Goal: Task Accomplishment & Management: Use online tool/utility

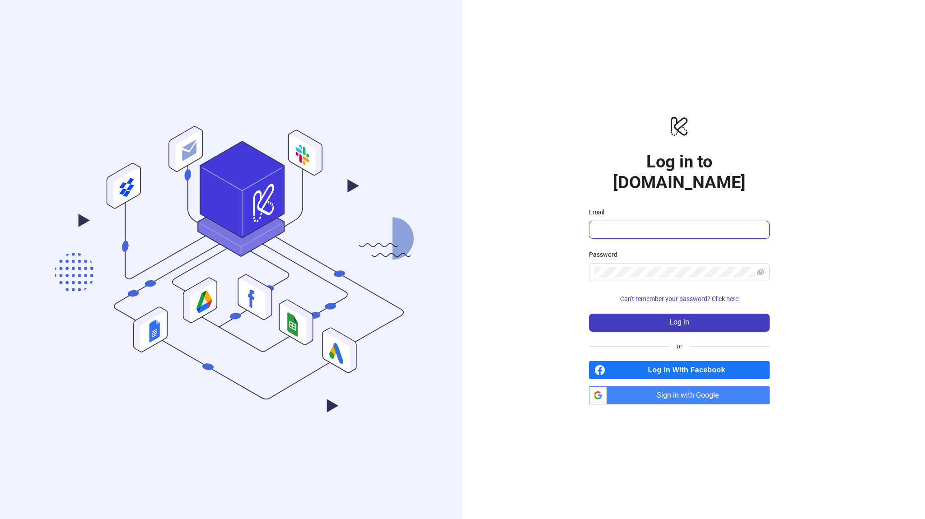
type input "**********"
click at [669, 391] on span "Sign in with Google" at bounding box center [689, 396] width 159 height 18
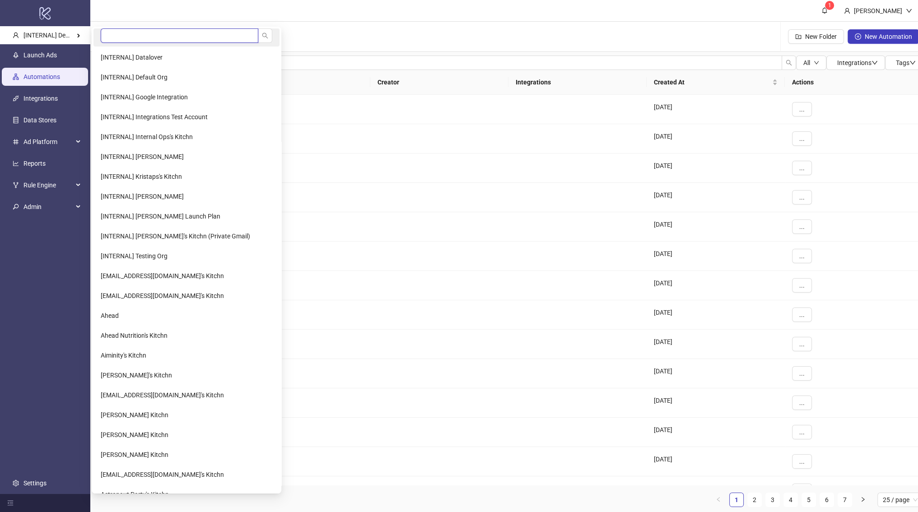
click at [116, 38] on input "search" at bounding box center [180, 35] width 158 height 14
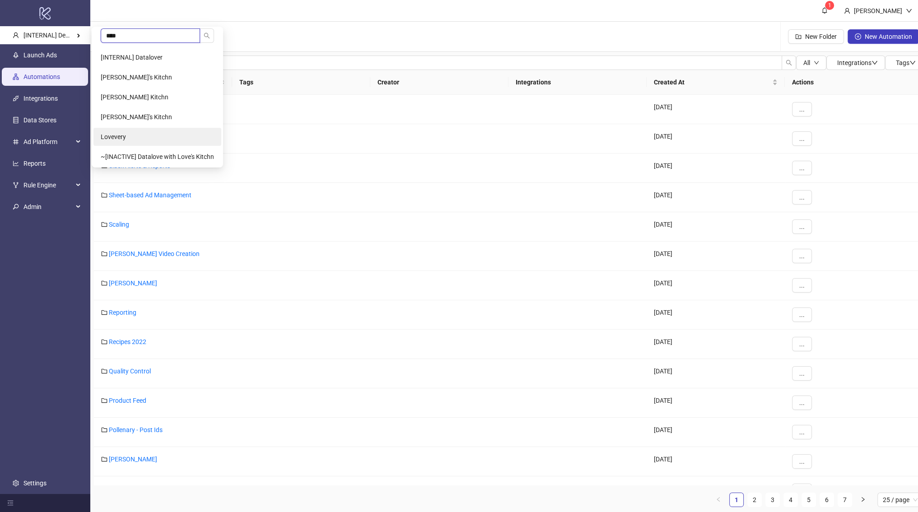
type input "****"
click at [142, 130] on li "Lovevery" at bounding box center [157, 137] width 128 height 18
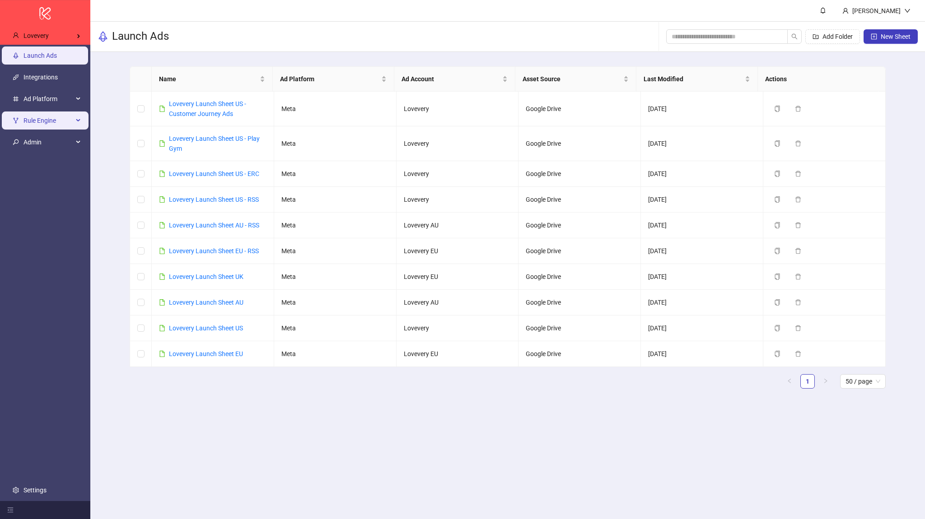
click at [51, 120] on span "Rule Engine" at bounding box center [48, 121] width 50 height 18
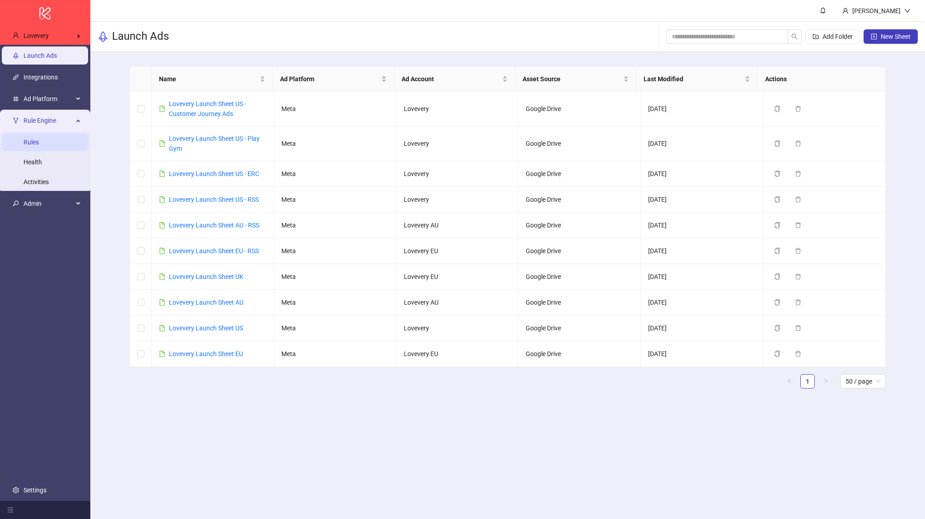
click at [39, 140] on link "Rules" at bounding box center [30, 142] width 15 height 7
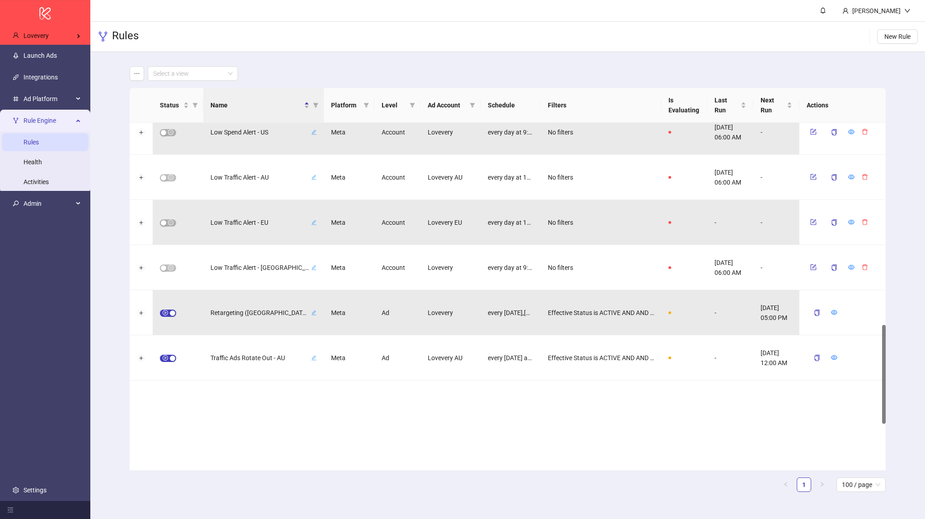
scroll to position [628, 0]
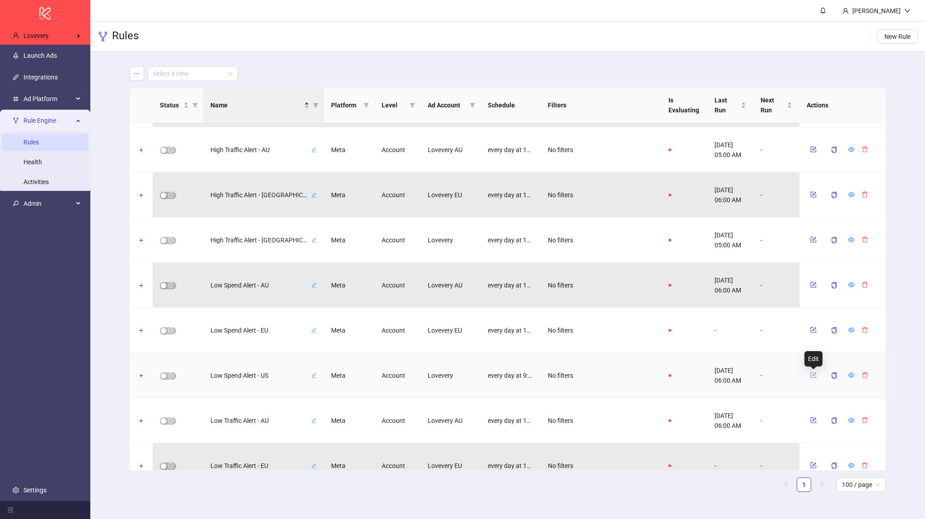
click at [814, 375] on icon "form" at bounding box center [813, 375] width 6 height 6
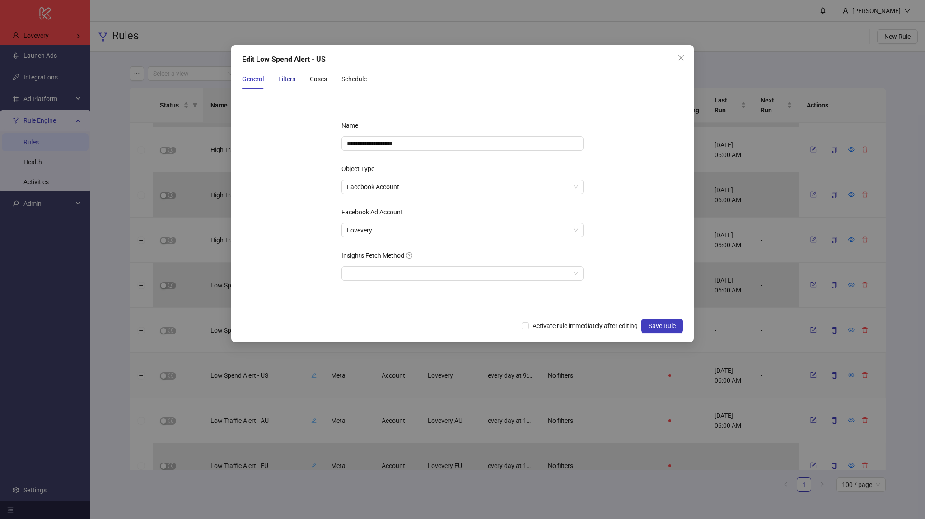
click at [286, 82] on div "Filters" at bounding box center [286, 79] width 17 height 10
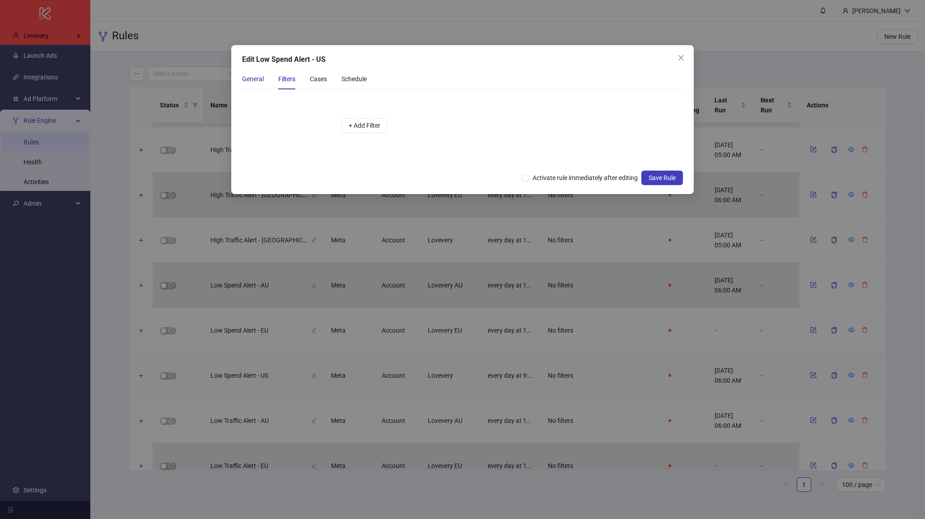
click at [260, 78] on div "General" at bounding box center [253, 79] width 22 height 10
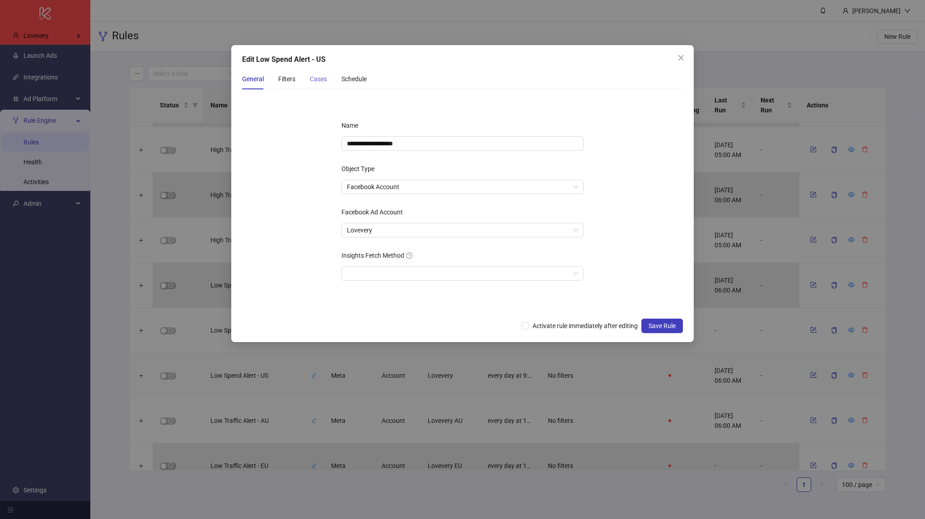
click at [322, 85] on div "Cases" at bounding box center [318, 79] width 17 height 21
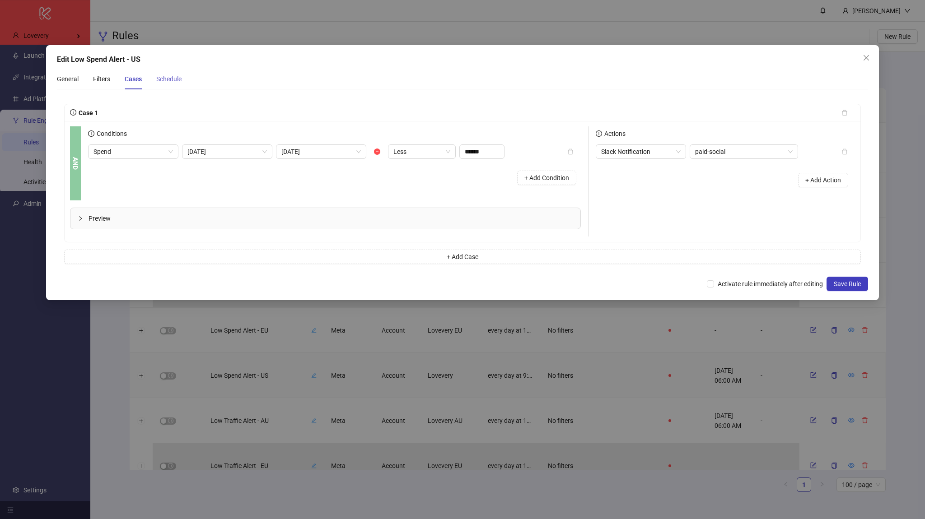
click at [180, 84] on div "Schedule" at bounding box center [168, 79] width 25 height 21
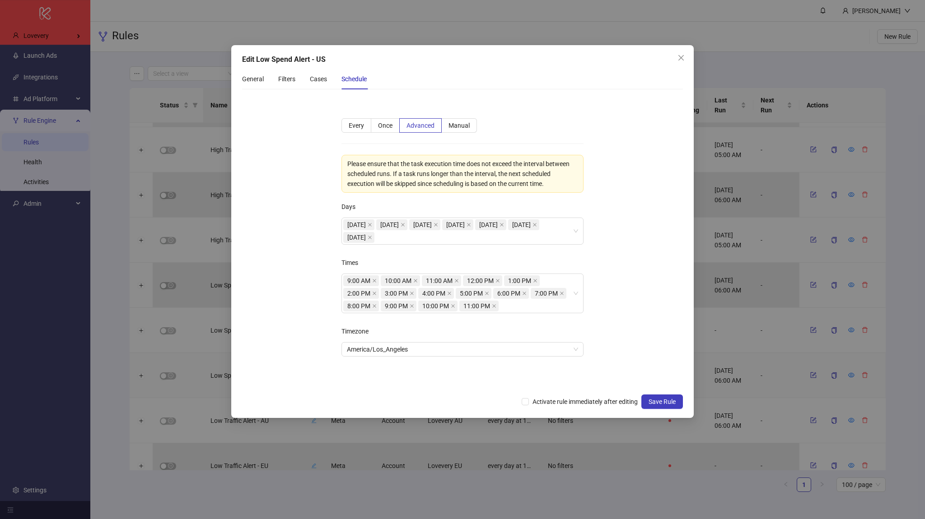
click at [307, 83] on div "General Filters Cases Schedule" at bounding box center [304, 79] width 125 height 21
click at [315, 81] on div "Cases" at bounding box center [318, 79] width 17 height 10
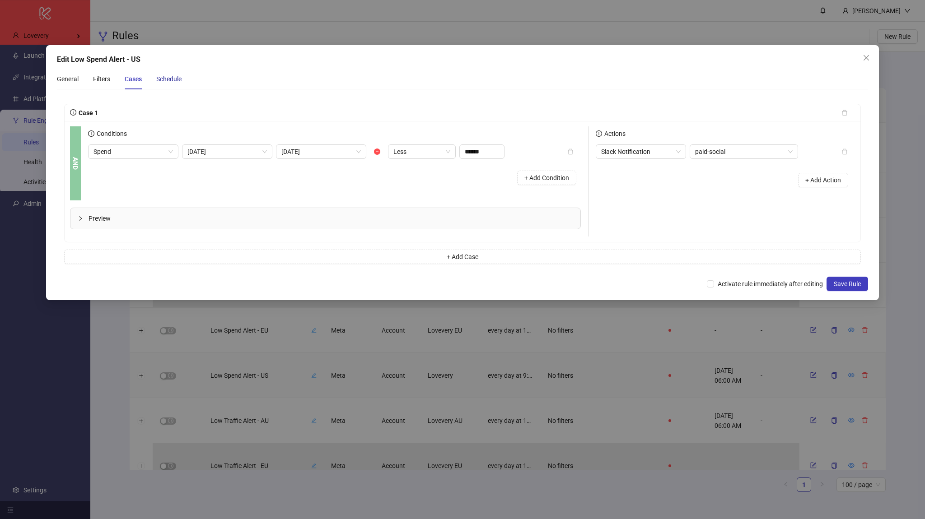
click at [176, 74] on div "Schedule" at bounding box center [168, 79] width 25 height 10
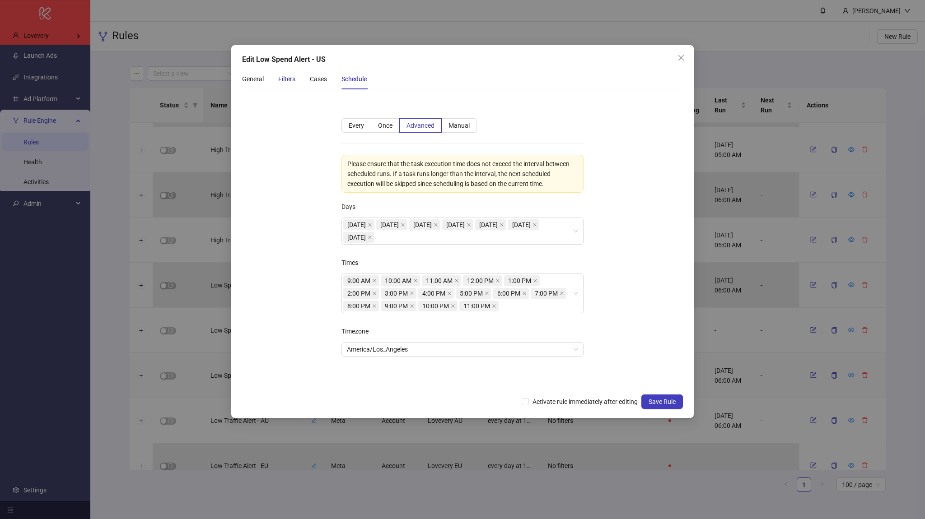
click at [288, 79] on div "Filters" at bounding box center [286, 79] width 17 height 10
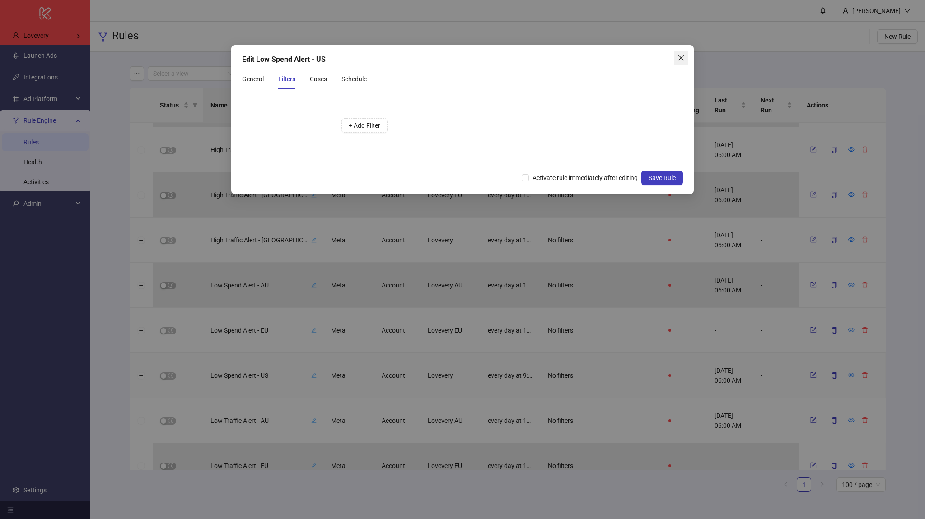
click at [677, 59] on icon "close" at bounding box center [680, 57] width 7 height 7
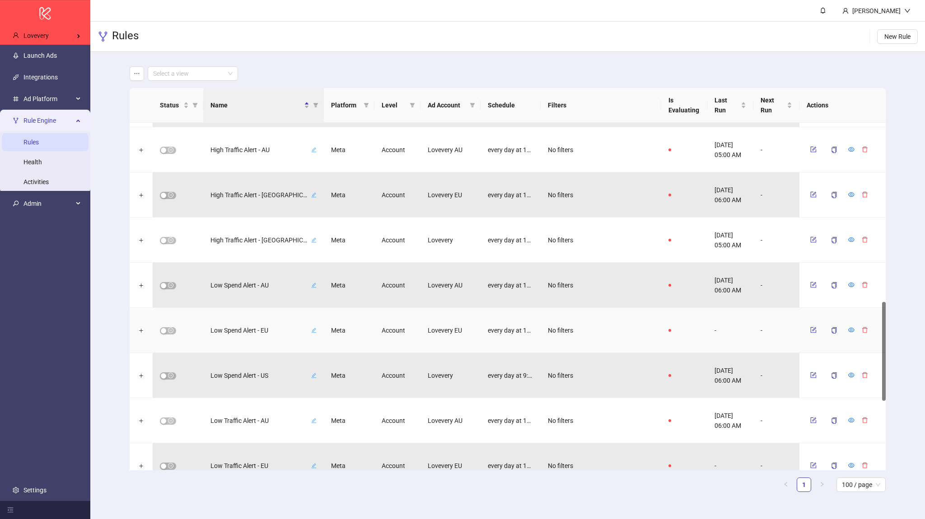
click at [135, 334] on div at bounding box center [141, 330] width 23 height 45
click at [138, 332] on button "Expand row" at bounding box center [141, 330] width 7 height 7
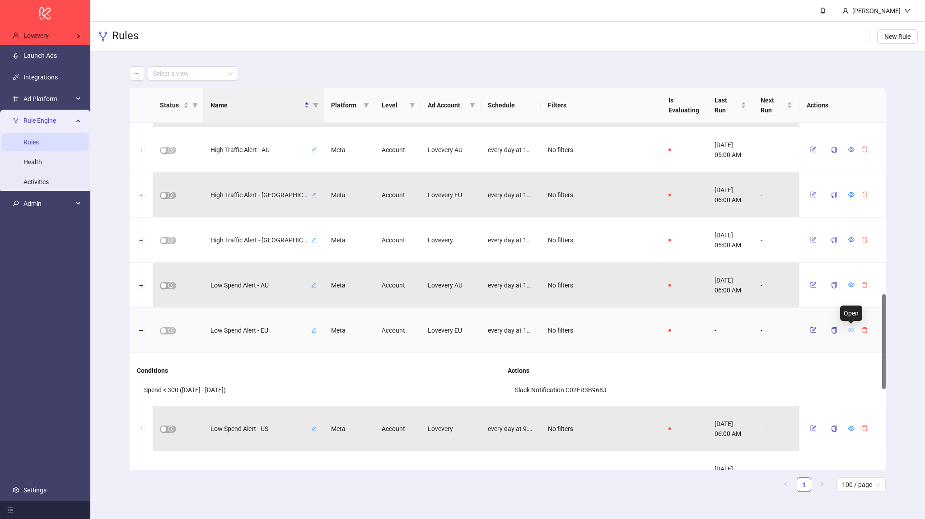
click at [848, 332] on icon "eye" at bounding box center [851, 330] width 6 height 6
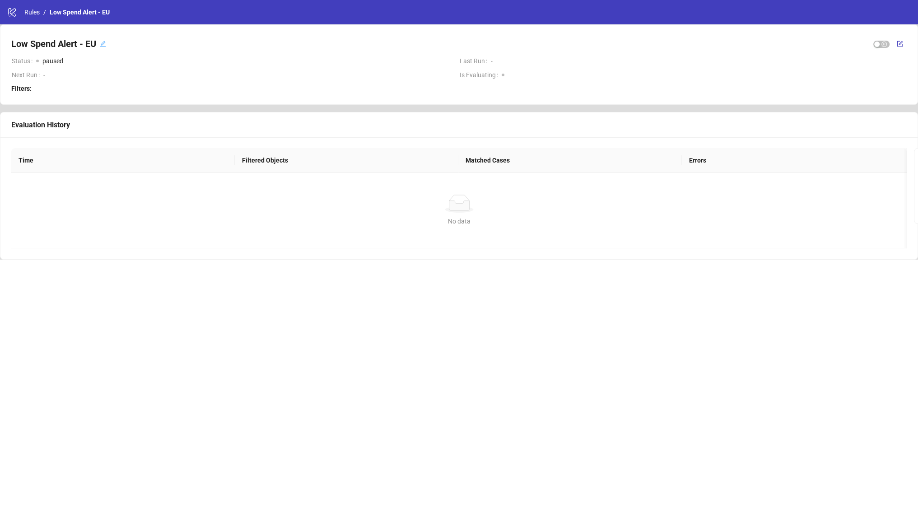
click at [333, 188] on div "No data No data" at bounding box center [458, 210] width 895 height 75
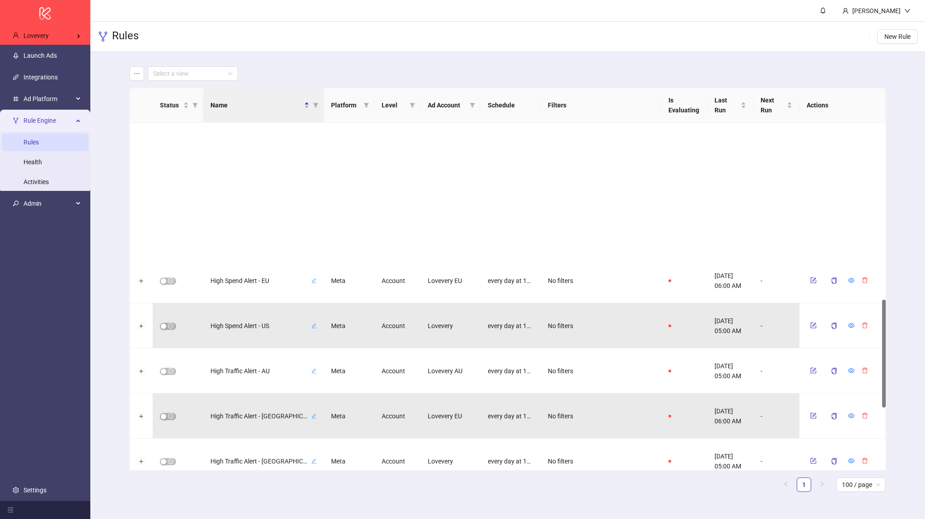
scroll to position [650, 0]
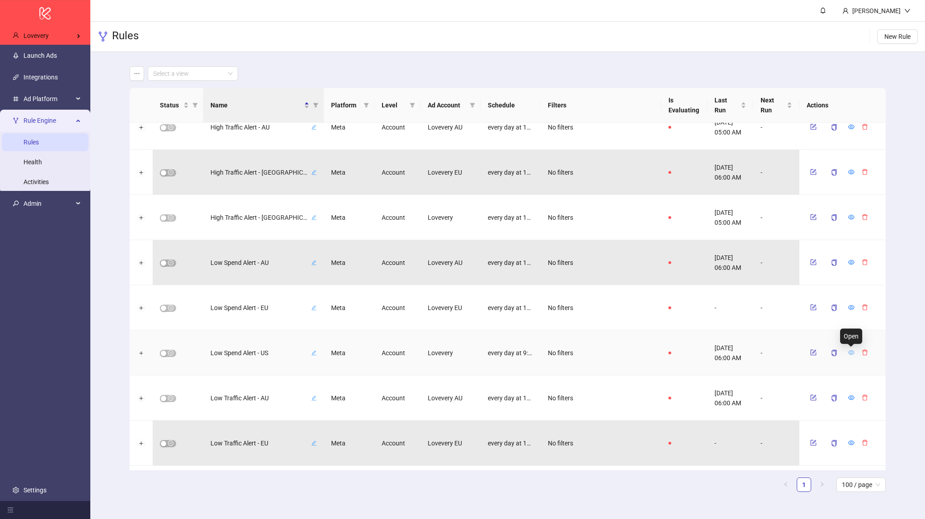
click at [851, 354] on icon "eye" at bounding box center [851, 352] width 6 height 6
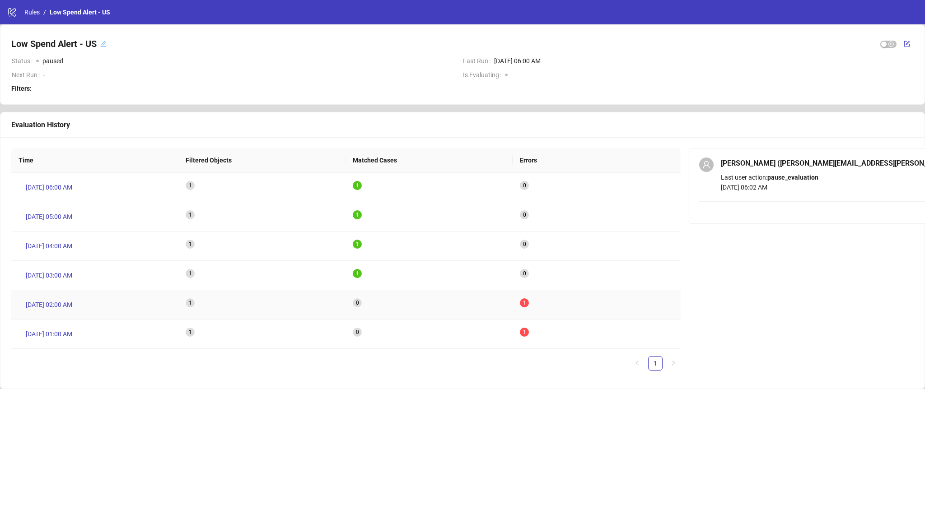
click at [527, 301] on sup "1" at bounding box center [524, 302] width 9 height 9
click at [57, 306] on span "Aug 14, 02:00 AM" at bounding box center [49, 305] width 47 height 10
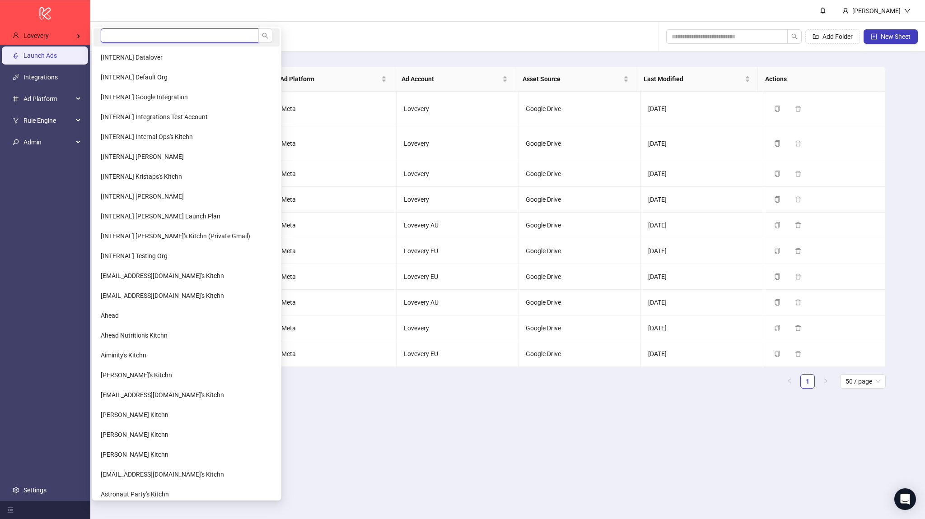
click at [146, 38] on input "search" at bounding box center [180, 35] width 158 height 14
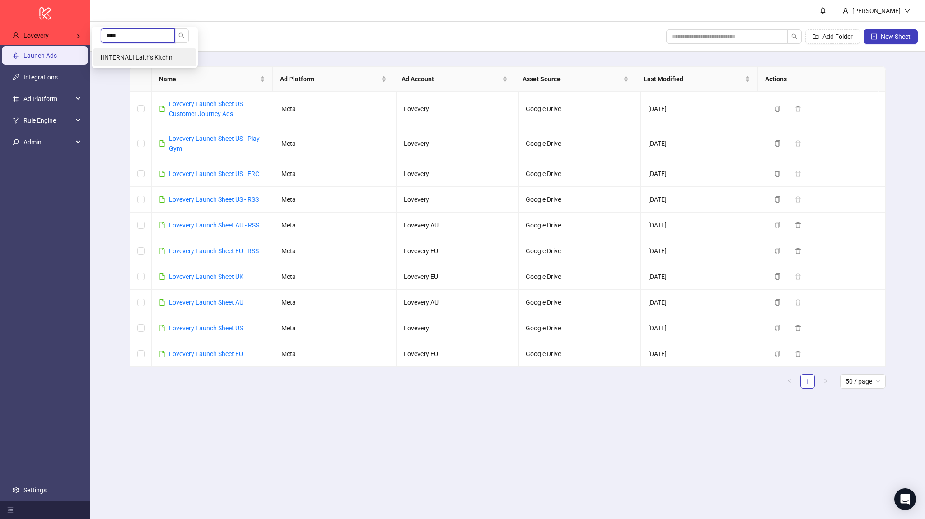
type input "****"
click at [158, 58] on span "[INTERNAL] Laith's Kitchn" at bounding box center [137, 57] width 72 height 7
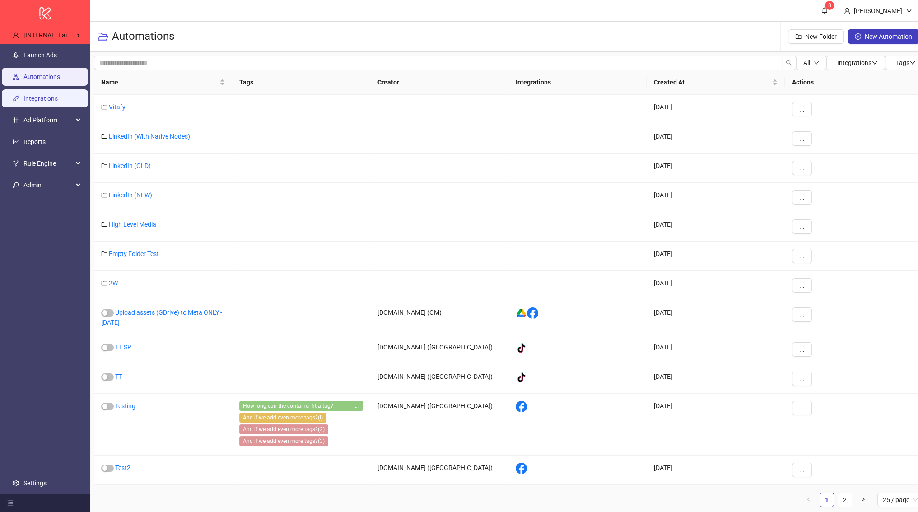
click at [52, 102] on link "Integrations" at bounding box center [40, 98] width 34 height 7
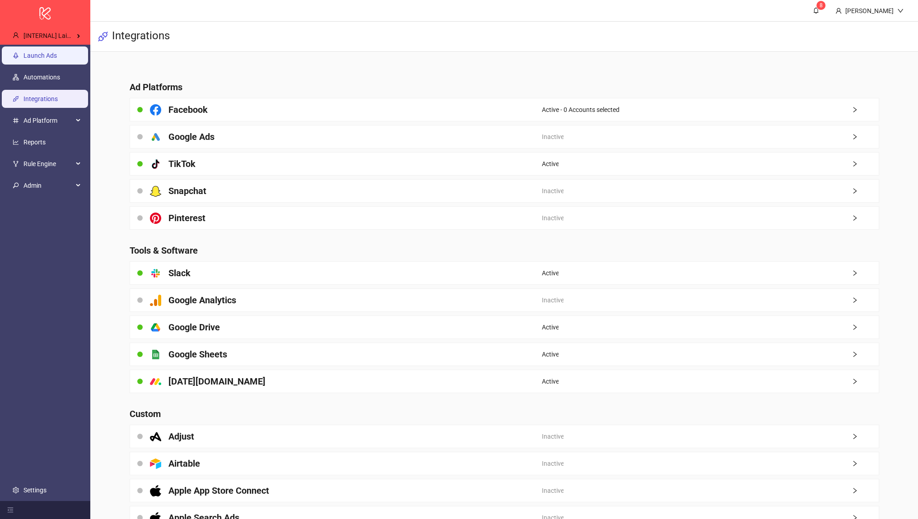
click at [57, 59] on link "Launch Ads" at bounding box center [39, 55] width 33 height 7
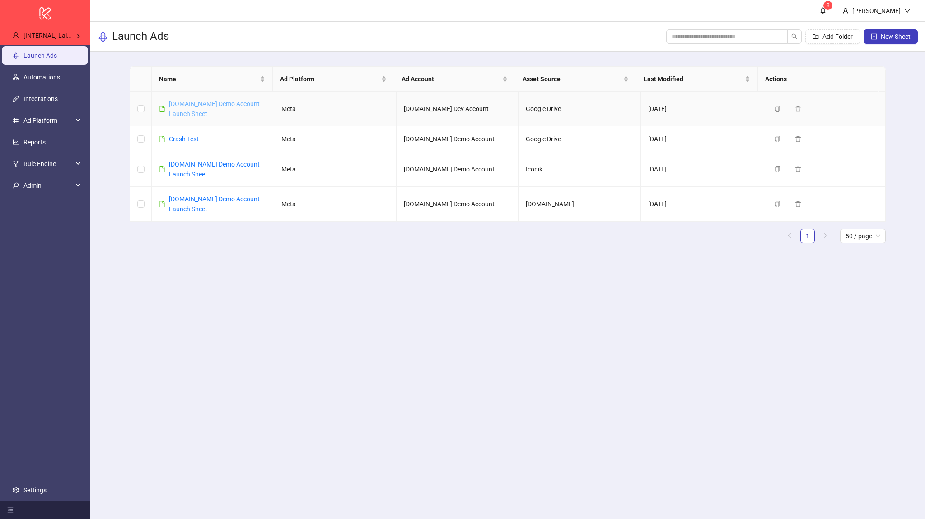
click at [210, 104] on link "[DOMAIN_NAME] Demo Account Launch Sheet" at bounding box center [214, 108] width 91 height 17
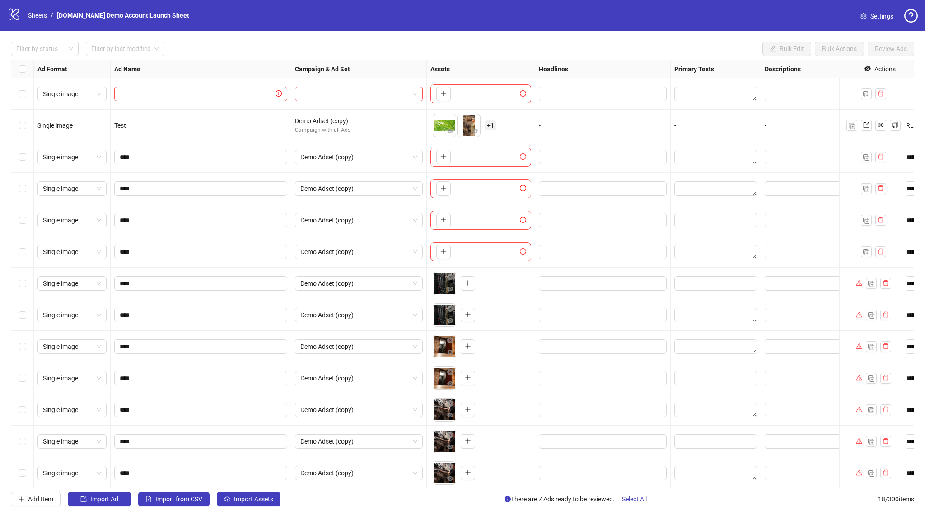
click at [435, 87] on div "To pick up a draggable item, press the space bar. While dragging, use the arrow…" at bounding box center [442, 94] width 18 height 14
click at [443, 158] on icon "plus" at bounding box center [443, 157] width 6 height 6
click at [441, 188] on icon "plus" at bounding box center [443, 188] width 5 height 0
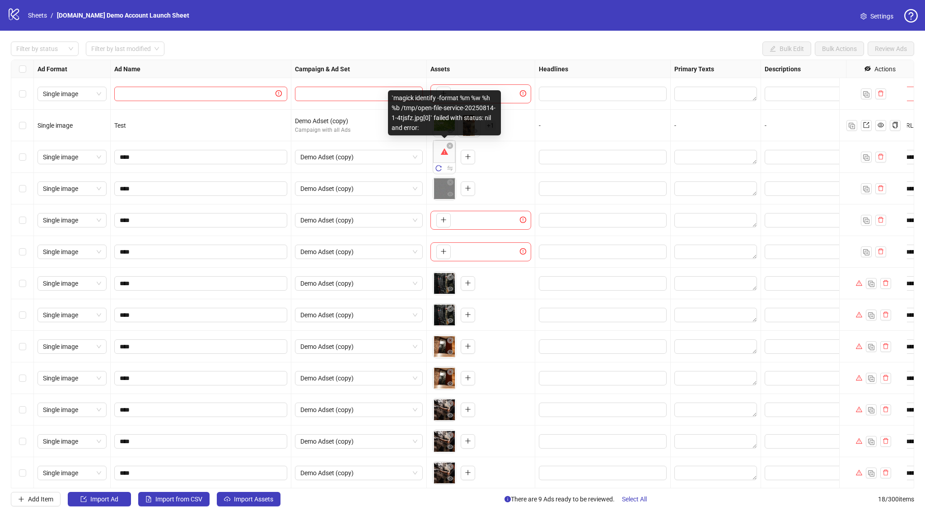
click at [459, 101] on div "`magick identify -format %m %w %h %b /tmp/open-file-service-20250814-1-4tjsfz.j…" at bounding box center [444, 112] width 113 height 45
click at [465, 98] on div "`magick identify -format %m %w %h %b /tmp/open-file-service-20250814-1-4tjsfz.j…" at bounding box center [444, 112] width 113 height 45
